Goal: Task Accomplishment & Management: Use online tool/utility

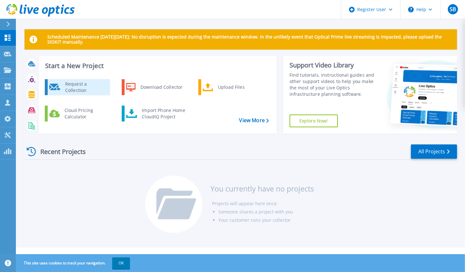
click at [81, 89] on div "Request a Collection" at bounding box center [85, 87] width 46 height 13
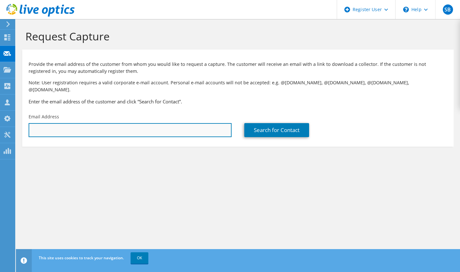
click at [136, 125] on input "text" at bounding box center [130, 130] width 203 height 14
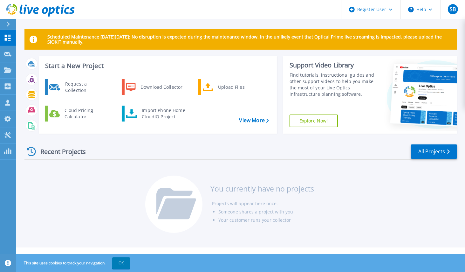
click at [23, 77] on div "Scheduled Maintenance on Monday 22nd September: No disruption is expected durin…" at bounding box center [240, 123] width 449 height 247
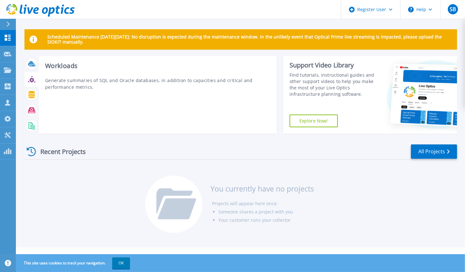
click at [29, 81] on icon at bounding box center [31, 79] width 7 height 7
click at [33, 111] on icon at bounding box center [31, 110] width 7 height 6
click at [30, 126] on icon at bounding box center [31, 125] width 7 height 7
click at [31, 108] on icon at bounding box center [31, 110] width 7 height 6
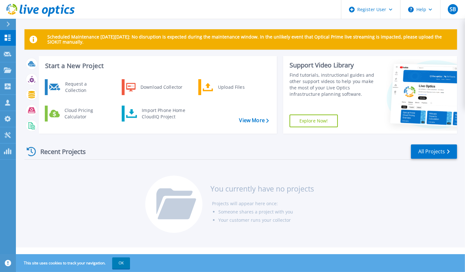
click at [311, 121] on link "Explore Now!" at bounding box center [313, 120] width 48 height 13
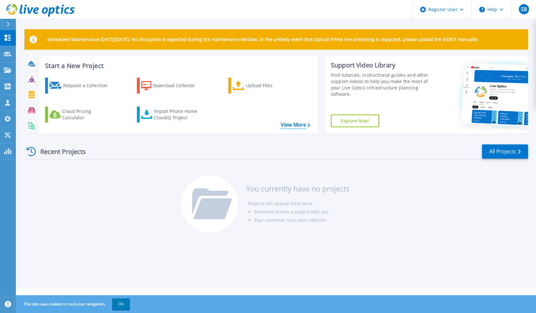
click at [289, 126] on link "View More" at bounding box center [296, 125] width 30 height 6
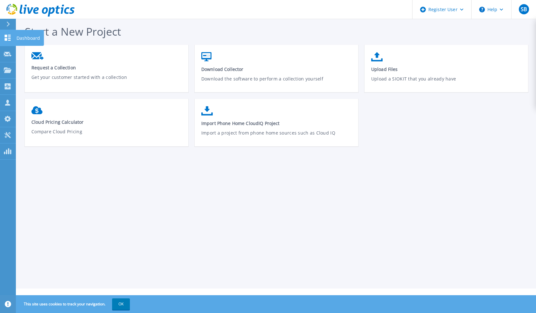
click at [8, 44] on link "Dashboard Dashboard" at bounding box center [8, 38] width 16 height 16
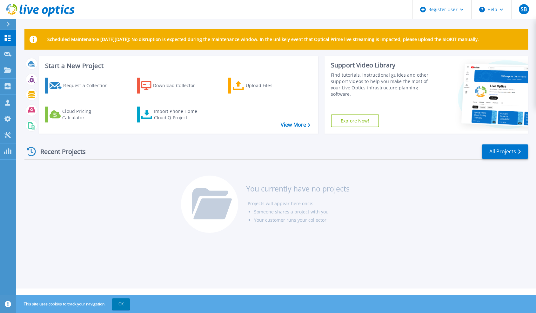
click at [62, 213] on div "Recent Projects All Projects You currently have no projects Projects will appea…" at bounding box center [276, 189] width 504 height 100
